Goal: Information Seeking & Learning: Learn about a topic

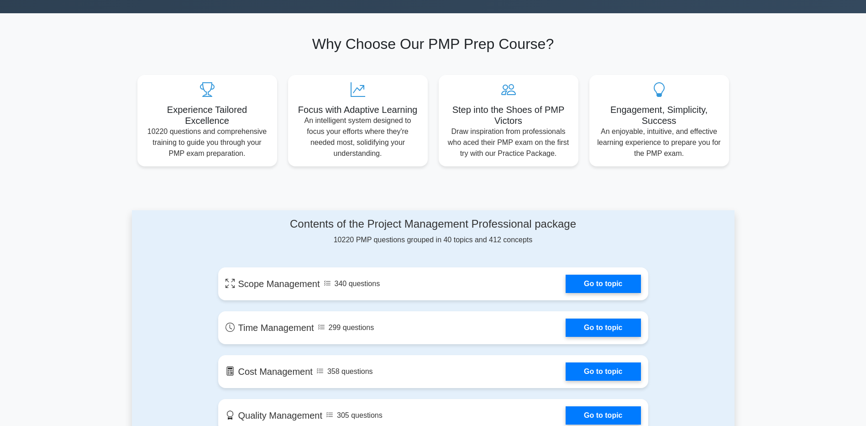
scroll to position [320, 0]
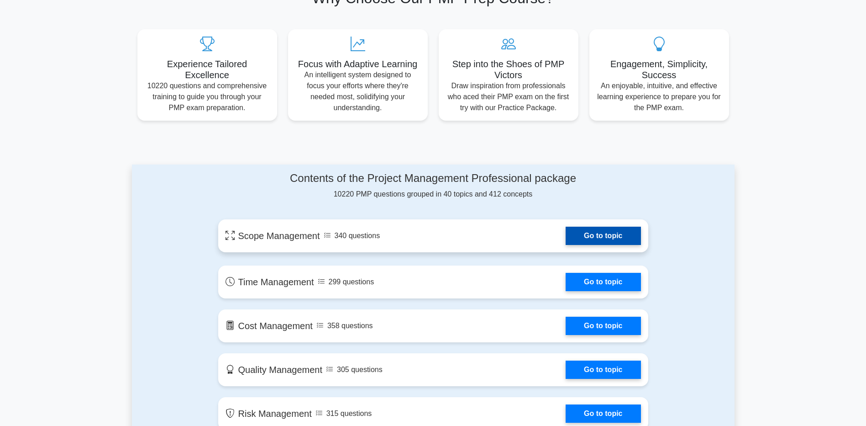
click at [580, 231] on link "Go to topic" at bounding box center [603, 236] width 75 height 18
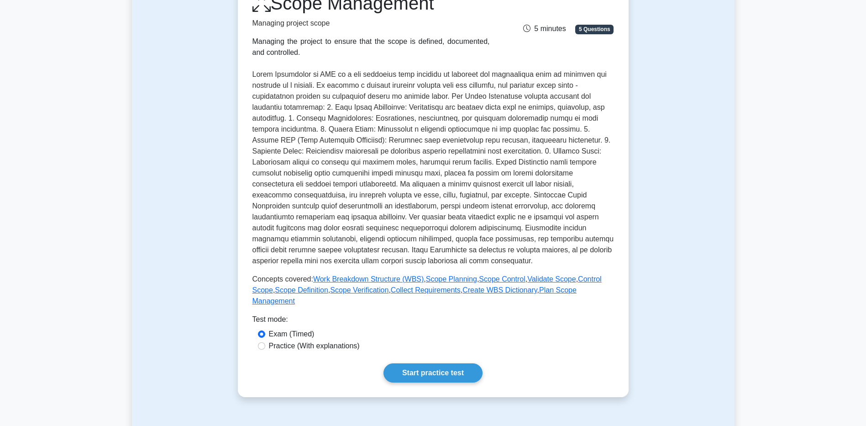
scroll to position [183, 0]
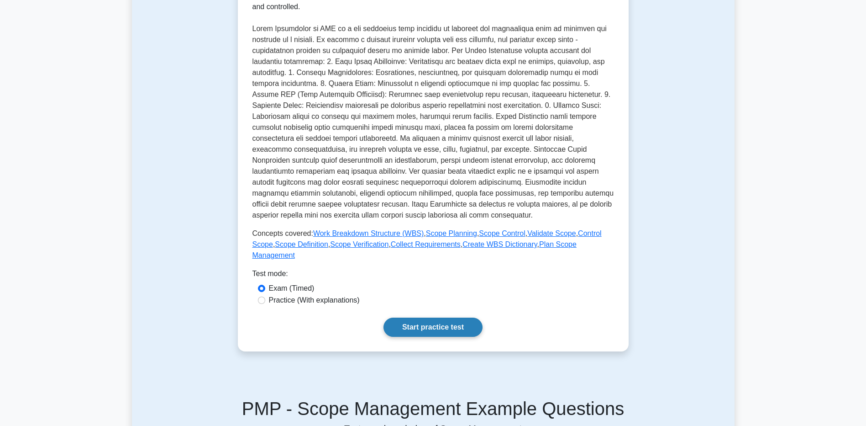
click at [421, 317] on link "Start practice test" at bounding box center [433, 326] width 99 height 19
